Goal: Check status: Check status

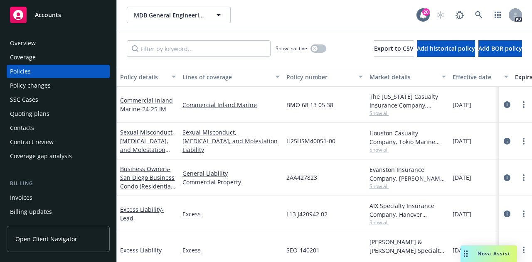
scroll to position [0, 233]
